Goal: Information Seeking & Learning: Find specific fact

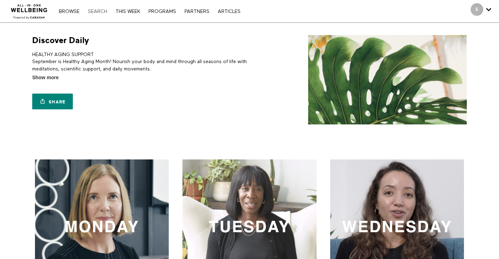
click at [95, 10] on link "Search" at bounding box center [97, 11] width 26 height 5
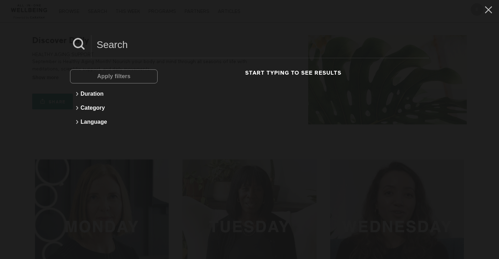
click at [120, 41] on input at bounding box center [260, 44] width 338 height 19
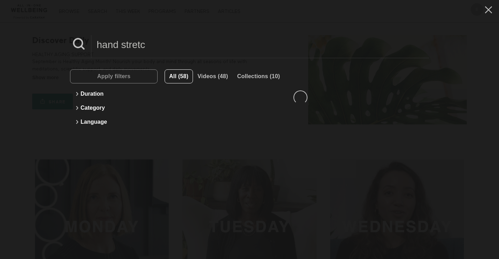
type input "hand stretch"
